Goal: Navigation & Orientation: Find specific page/section

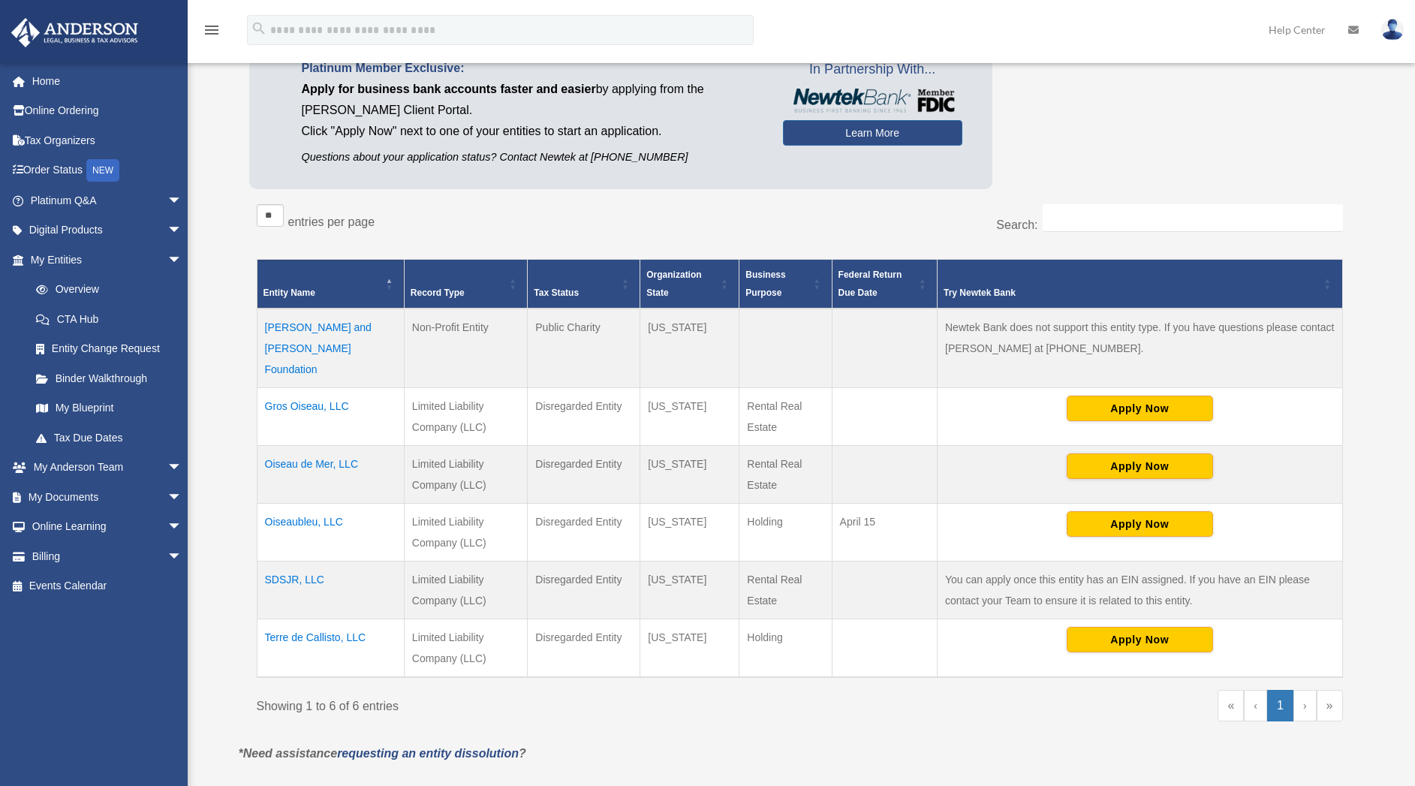
scroll to position [130, 0]
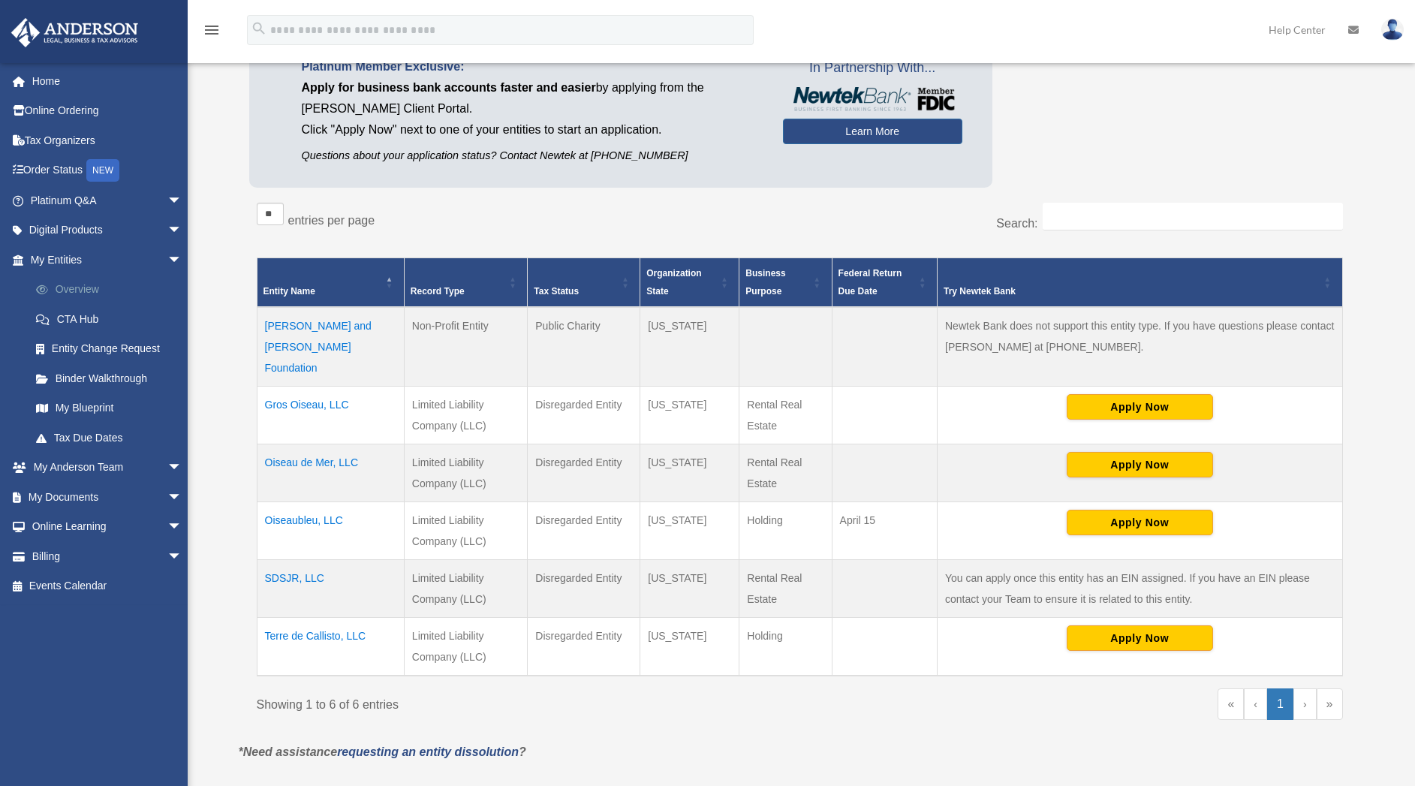
click at [69, 287] on link "Overview" at bounding box center [113, 290] width 184 height 30
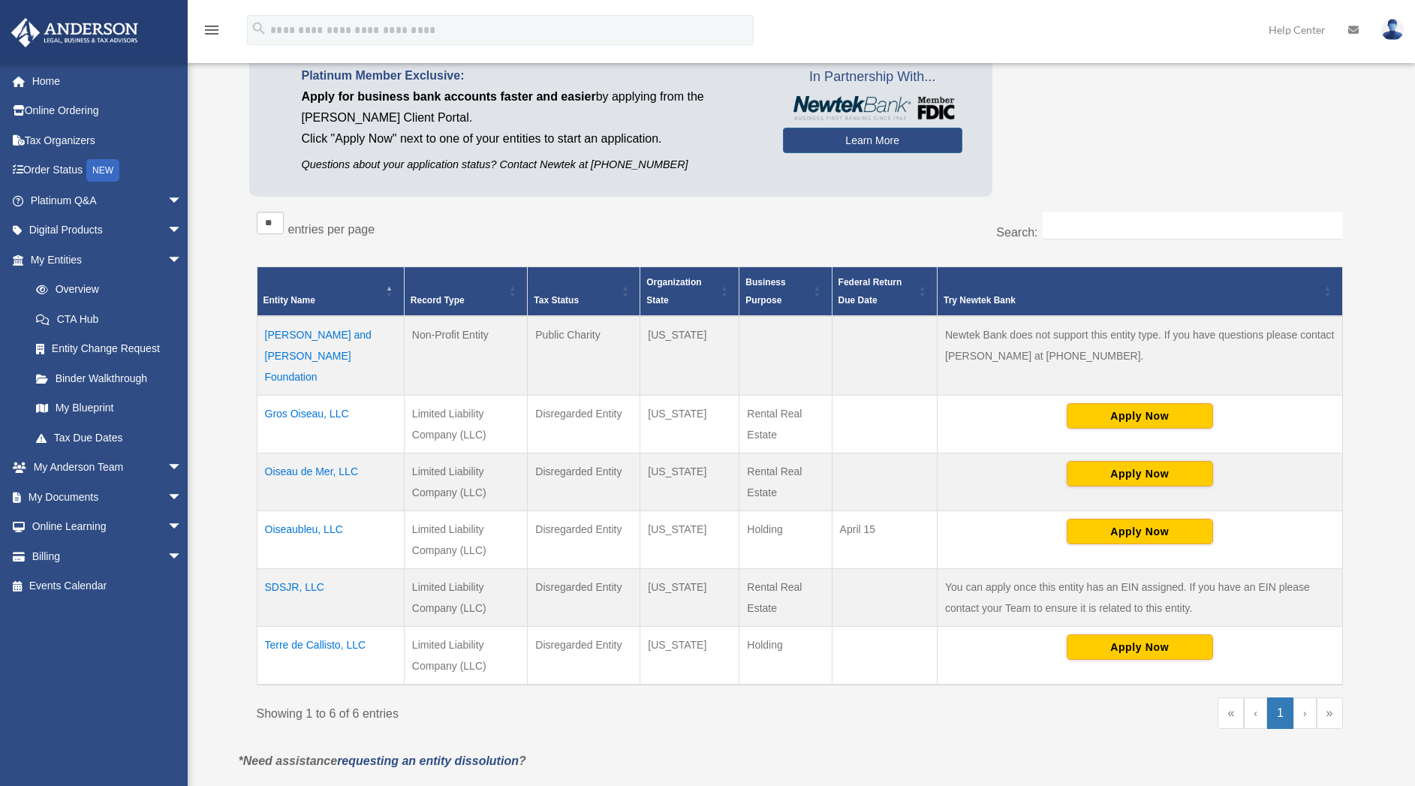
scroll to position [51, 0]
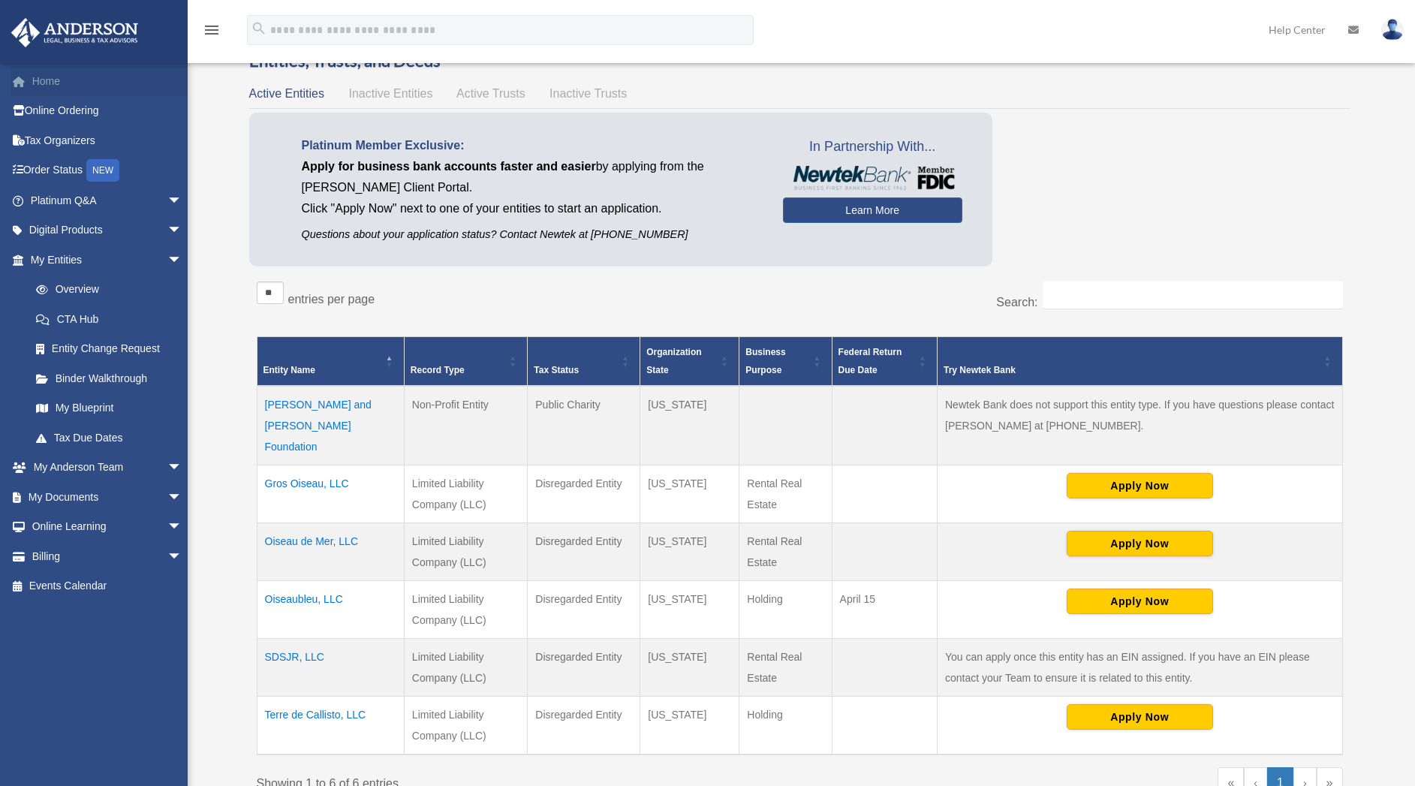
click at [45, 82] on link "Home" at bounding box center [108, 81] width 194 height 30
